Goal: Task Accomplishment & Management: Complete application form

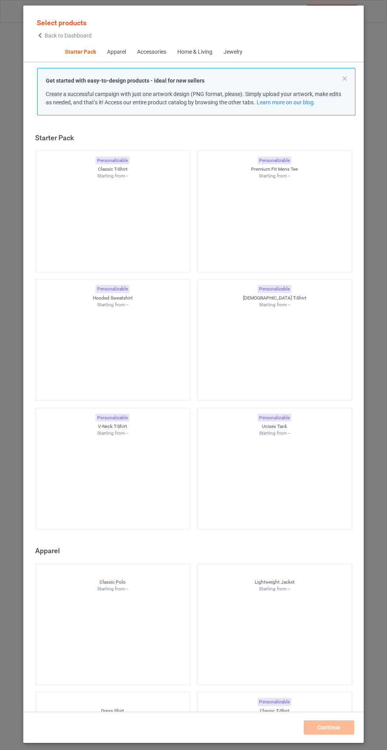
scroll to position [9, 0]
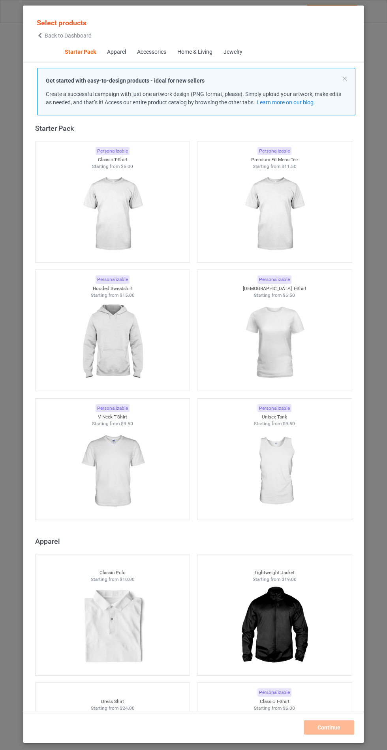
click at [111, 348] on img at bounding box center [112, 342] width 71 height 89
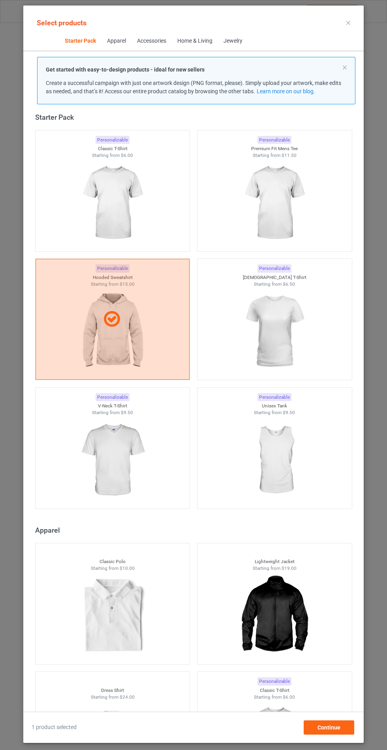
scroll to position [46, 0]
click at [338, 733] on div "Continue" at bounding box center [329, 727] width 51 height 14
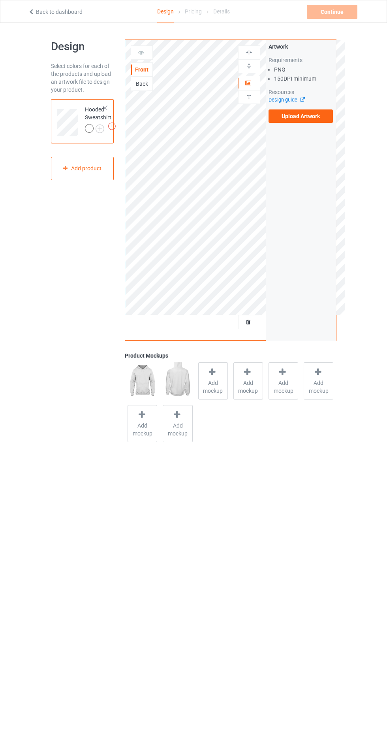
click at [322, 119] on label "Upload Artwork" at bounding box center [301, 115] width 65 height 13
click at [0, 0] on input "Upload Artwork" at bounding box center [0, 0] width 0 height 0
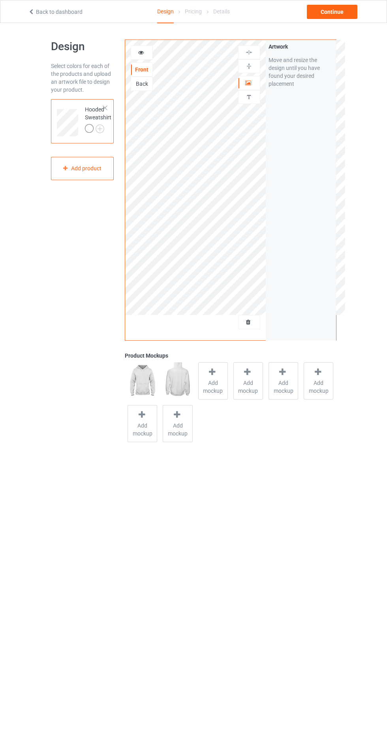
click at [209, 377] on div at bounding box center [212, 372] width 11 height 11
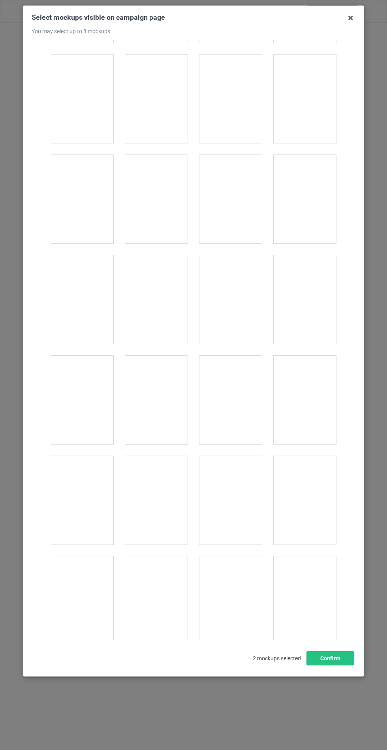
scroll to position [6377, 0]
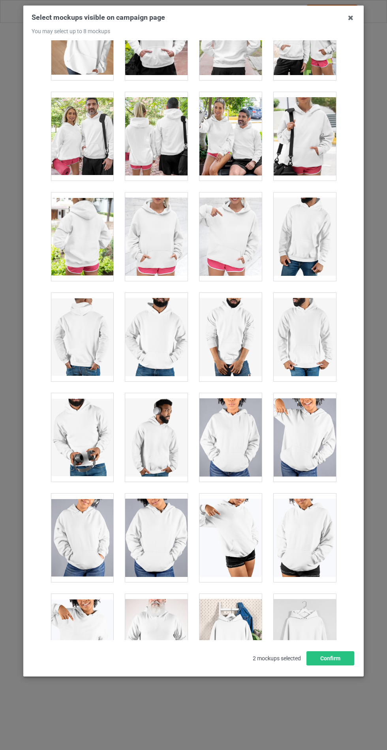
click at [175, 227] on div at bounding box center [156, 236] width 62 height 89
click at [332, 665] on button "Confirm" at bounding box center [331, 658] width 48 height 14
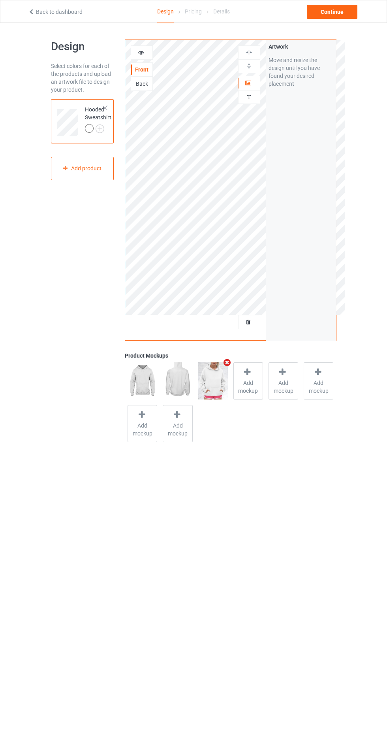
click at [0, 0] on img at bounding box center [0, 0] width 0 height 0
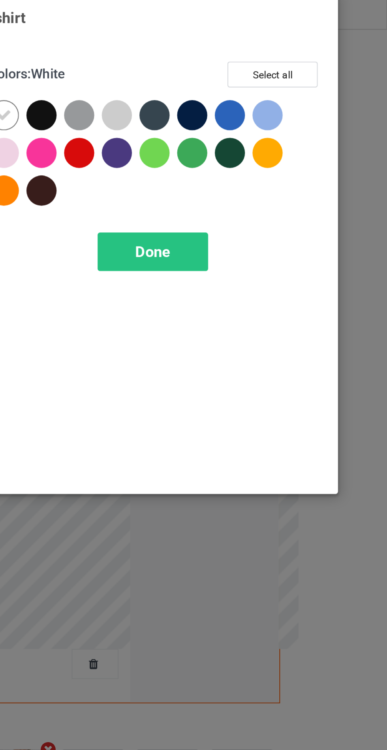
click at [223, 64] on div at bounding box center [224, 63] width 14 height 14
click at [241, 62] on div at bounding box center [242, 63] width 14 height 14
click at [275, 61] on div at bounding box center [277, 63] width 14 height 14
click at [292, 58] on div at bounding box center [295, 63] width 14 height 14
click at [291, 126] on div "Done" at bounding box center [277, 128] width 52 height 18
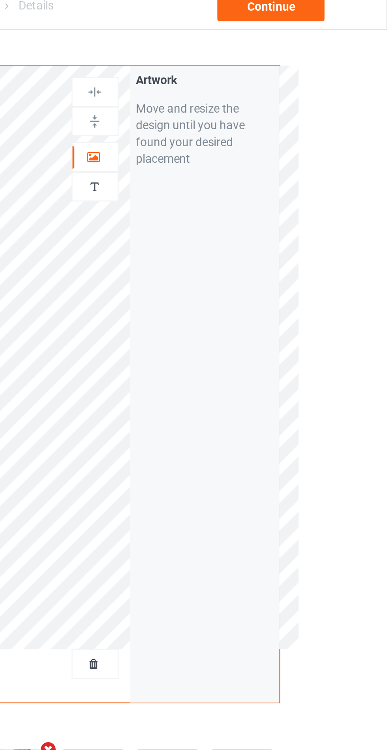
scroll to position [18, 0]
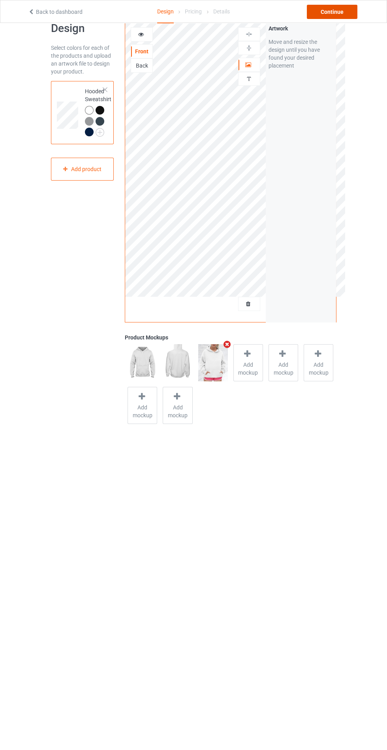
click at [331, 14] on div "Continue" at bounding box center [332, 12] width 51 height 14
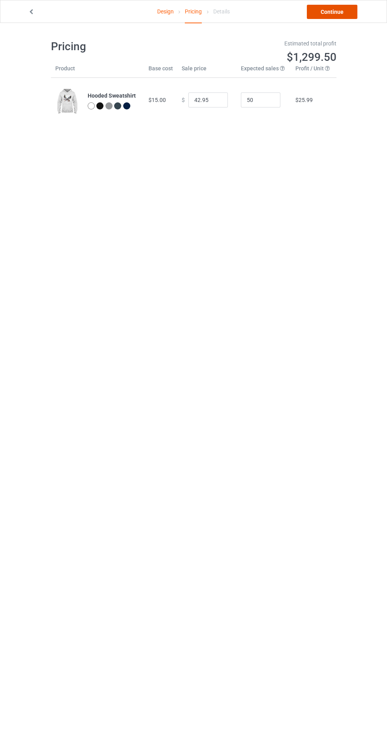
click at [339, 16] on link "Continue" at bounding box center [332, 12] width 51 height 14
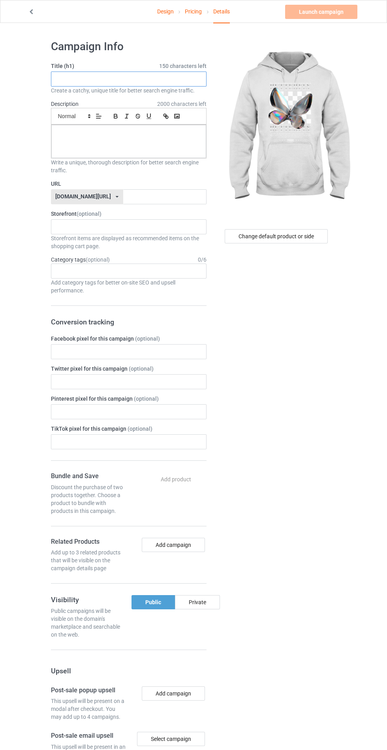
click at [167, 79] on input "text" at bounding box center [129, 79] width 156 height 15
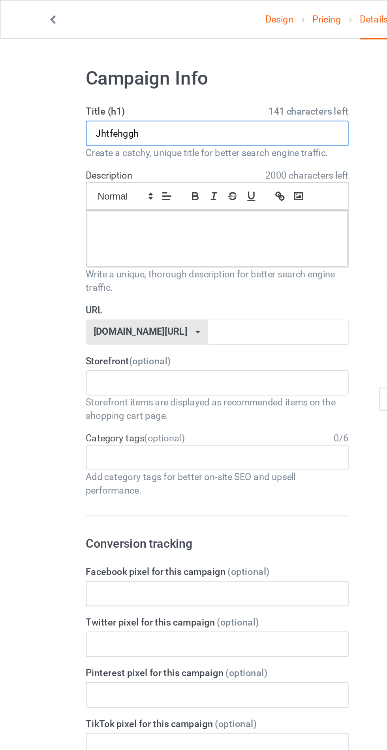
type input "Jhtfehggh"
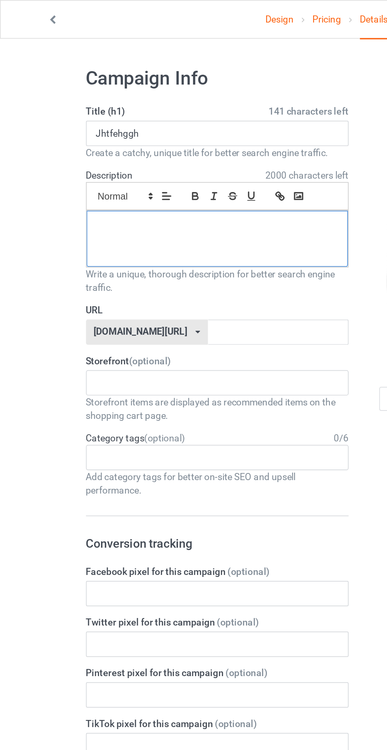
click at [149, 146] on div at bounding box center [128, 141] width 155 height 33
click at [156, 195] on input "text" at bounding box center [164, 196] width 83 height 15
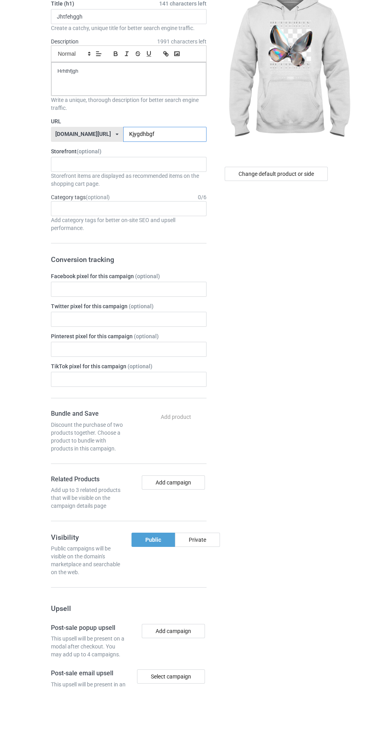
scroll to position [75, 0]
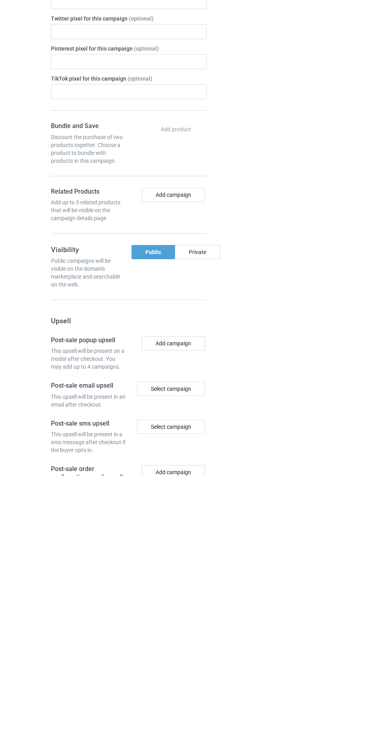
type input "Kjygdhbgf"
click at [201, 528] on div "Private" at bounding box center [197, 527] width 45 height 14
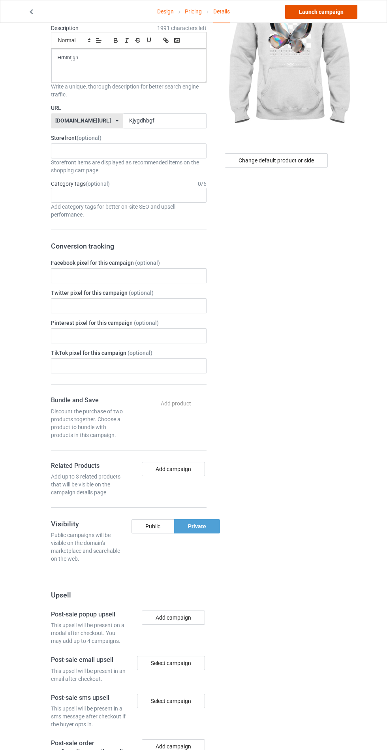
click at [341, 7] on link "Launch campaign" at bounding box center [321, 12] width 72 height 14
